Goal: Find specific page/section: Find specific page/section

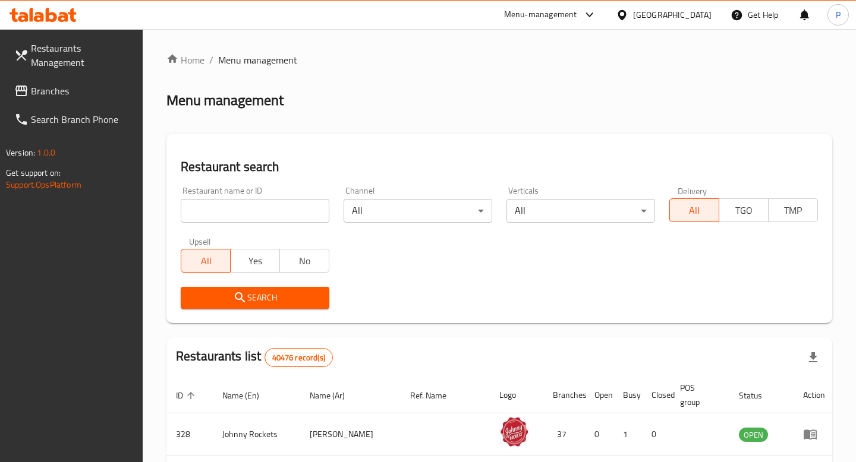
click at [262, 218] on input "search" at bounding box center [255, 211] width 149 height 24
type input "Full fuel"
click button "Search" at bounding box center [255, 298] width 149 height 22
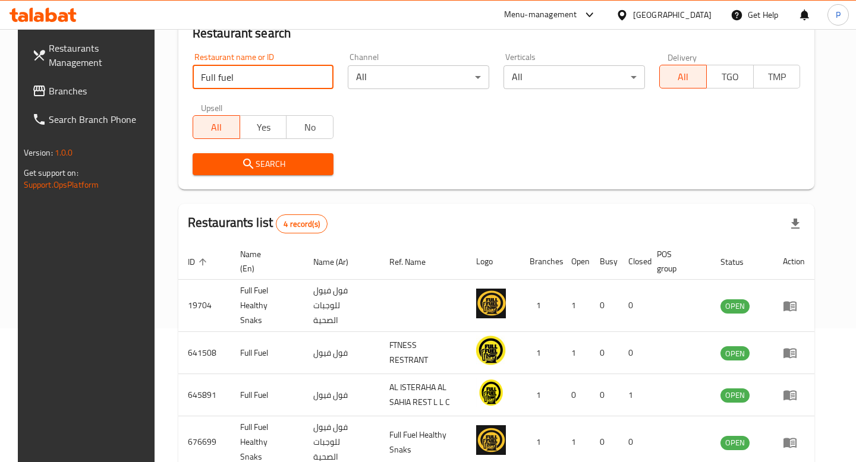
scroll to position [184, 0]
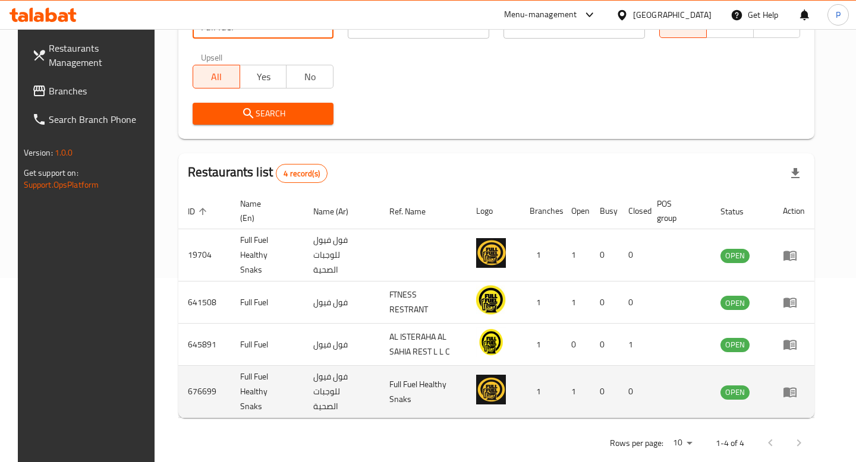
click at [796, 388] on icon "enhanced table" at bounding box center [789, 393] width 13 height 10
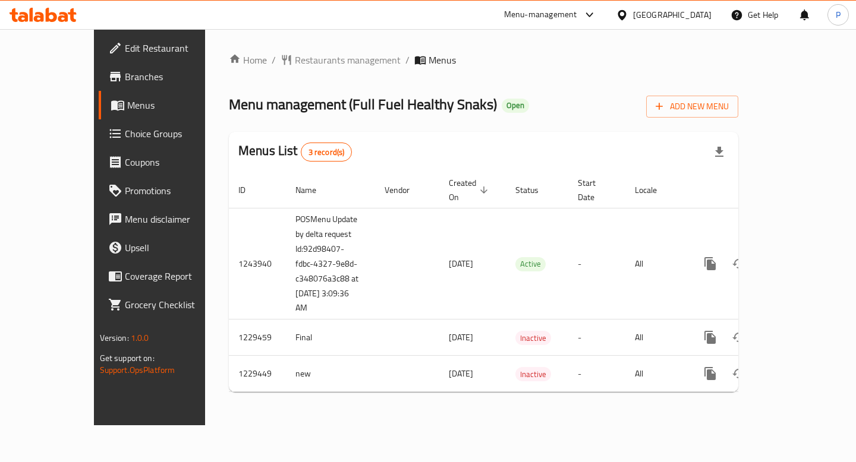
click at [125, 81] on span "Branches" at bounding box center [176, 77] width 102 height 14
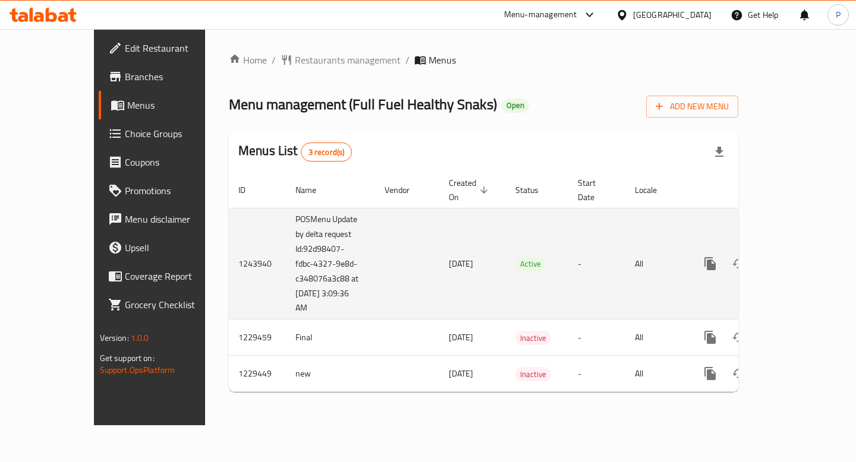
click at [810, 253] on link "enhanced table" at bounding box center [796, 264] width 29 height 29
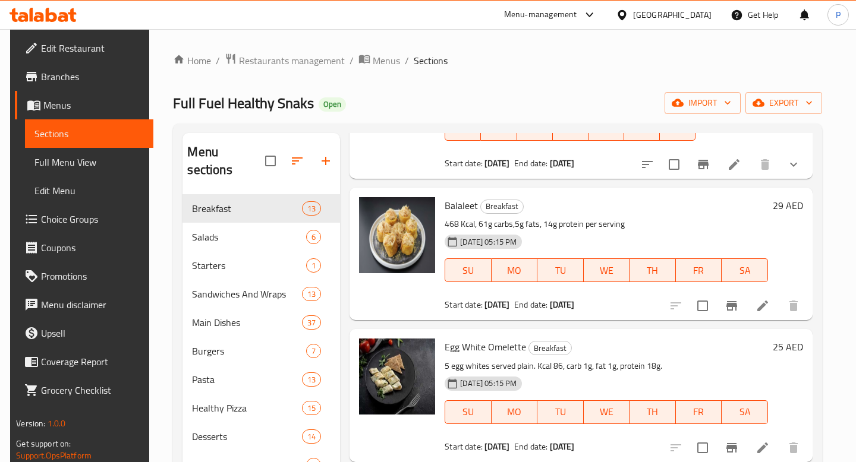
scroll to position [1225, 0]
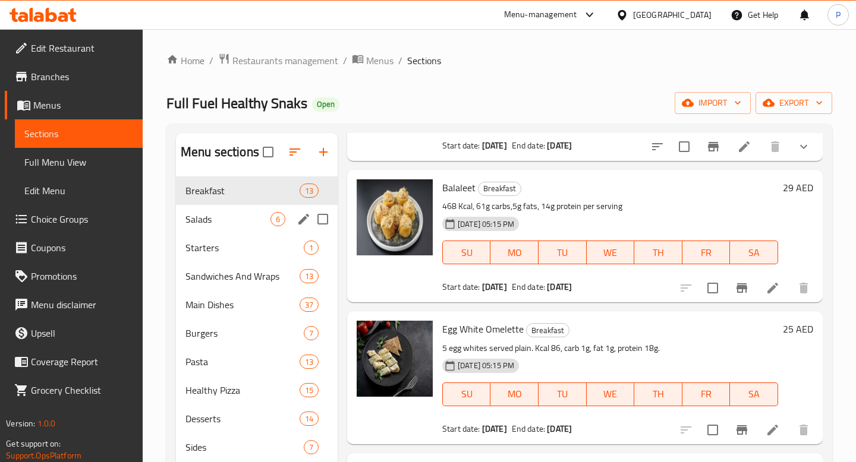
click at [223, 230] on div "Salads 6" at bounding box center [257, 219] width 162 height 29
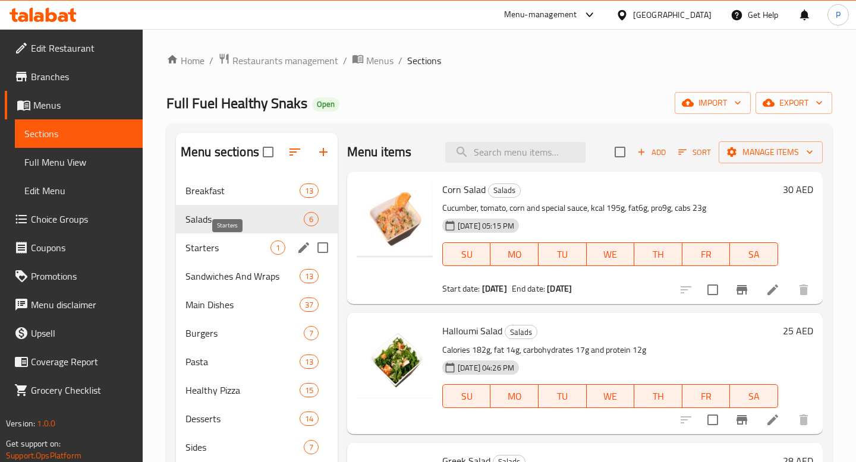
click at [219, 251] on span "Starters" at bounding box center [227, 248] width 85 height 14
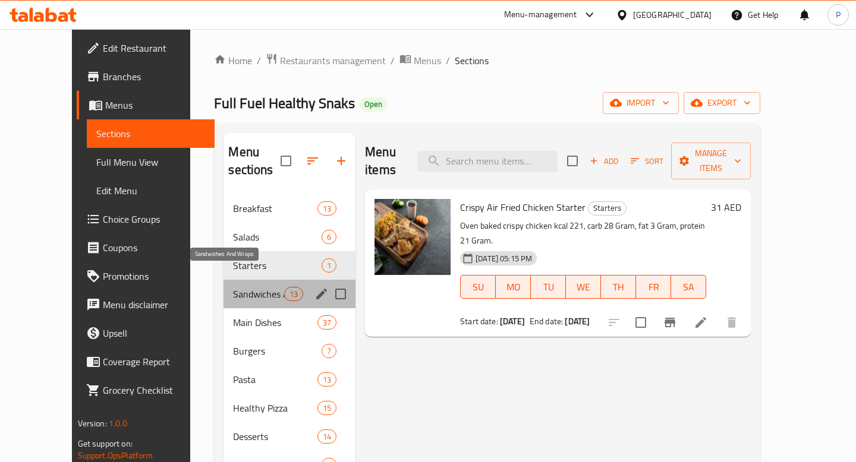
click at [233, 287] on span "Sandwiches And Wraps" at bounding box center [258, 294] width 51 height 14
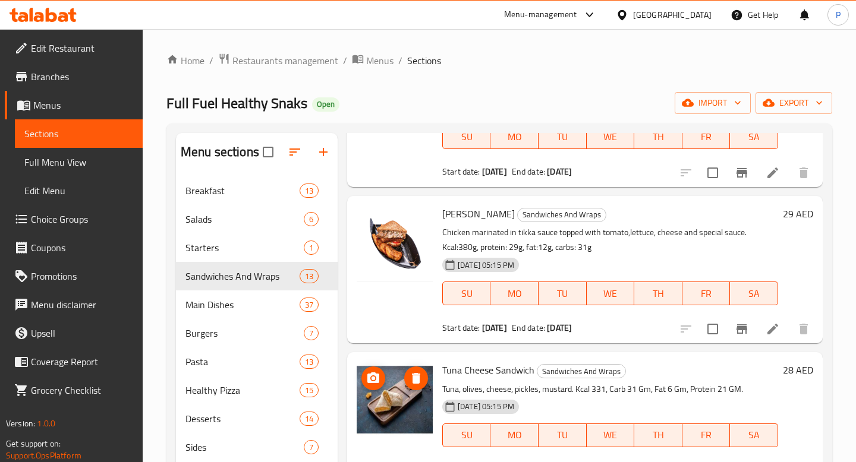
scroll to position [972, 0]
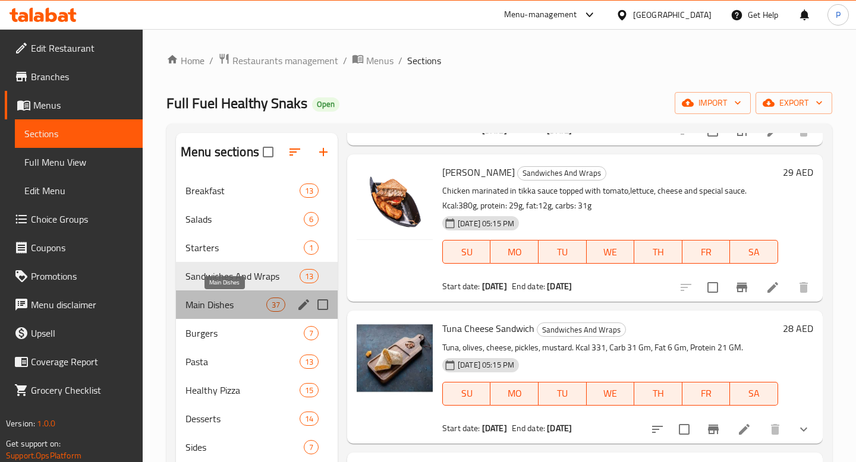
click at [231, 304] on span "Main Dishes" at bounding box center [225, 305] width 81 height 14
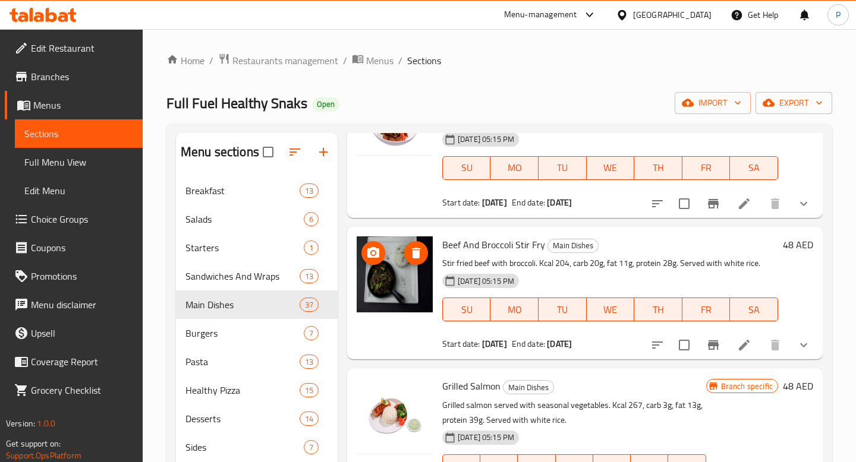
scroll to position [1594, 0]
